Goal: Check status: Check status

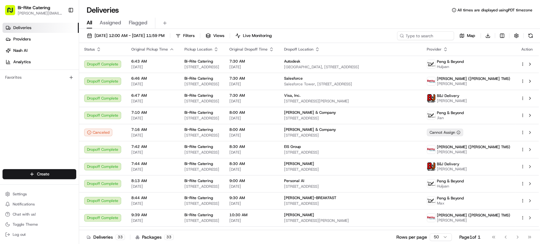
scroll to position [298, 0]
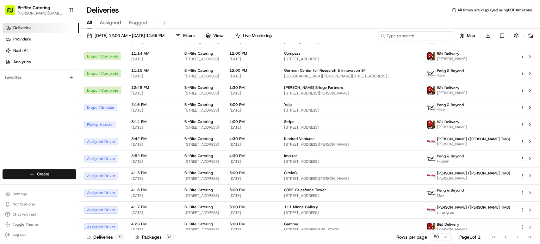
click at [415, 38] on input at bounding box center [416, 35] width 76 height 9
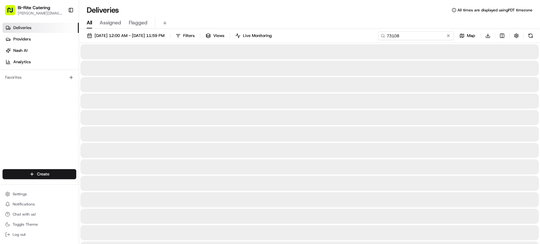
type input "73108"
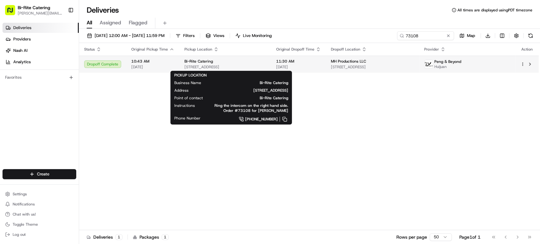
click at [239, 64] on div "Bi-Rite Catering [STREET_ADDRESS]" at bounding box center [226, 64] width 82 height 11
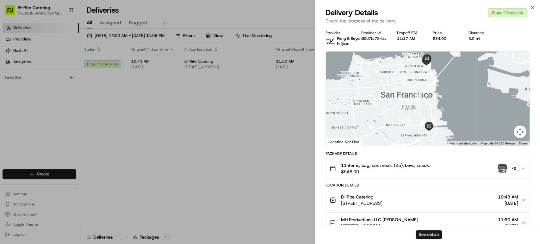
click at [502, 167] on img "button" at bounding box center [502, 168] width 9 height 9
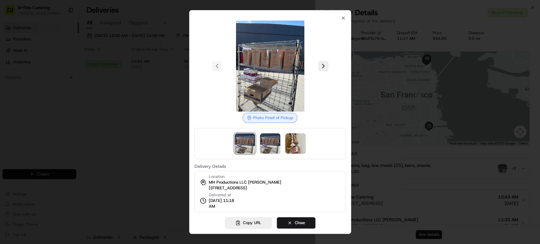
click at [251, 76] on img at bounding box center [270, 66] width 91 height 91
click at [279, 140] on img at bounding box center [270, 144] width 20 height 20
click at [290, 143] on img at bounding box center [295, 144] width 20 height 20
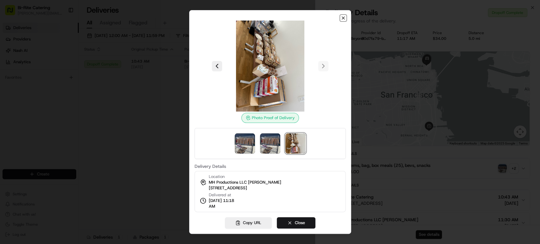
click at [343, 18] on icon "button" at bounding box center [343, 18] width 5 height 5
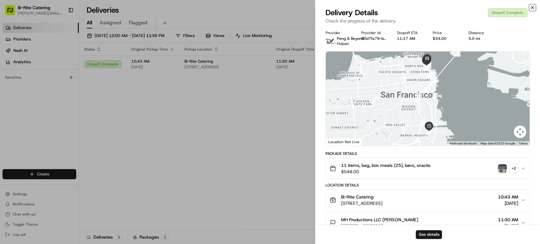
click at [532, 9] on icon "button" at bounding box center [532, 7] width 5 height 5
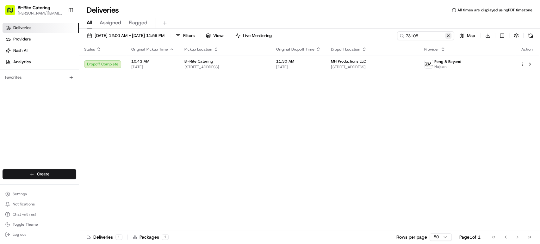
click at [449, 37] on button at bounding box center [448, 36] width 6 height 6
